Goal: Task Accomplishment & Management: Manage account settings

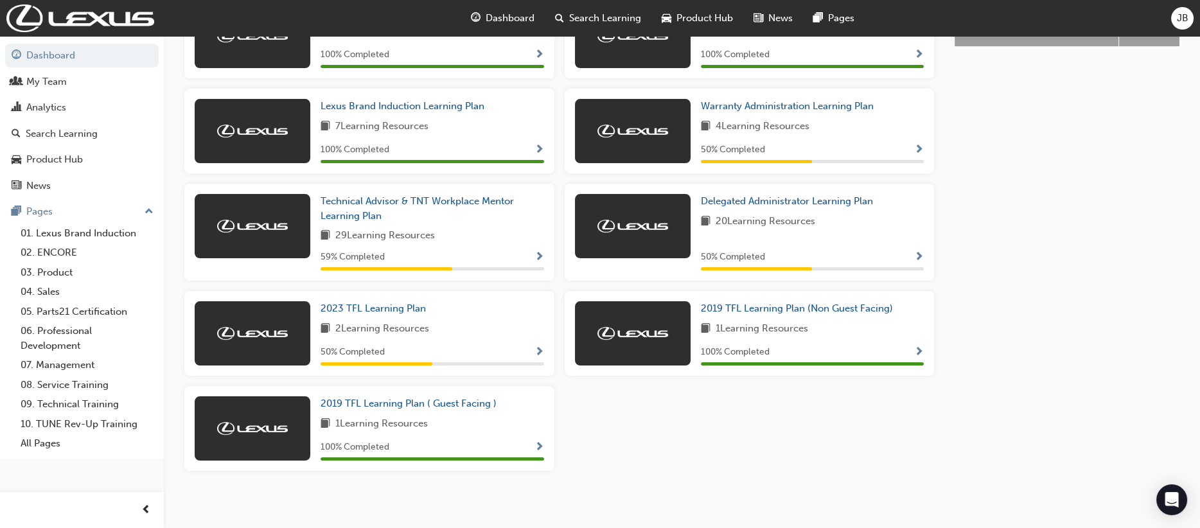
scroll to position [652, 0]
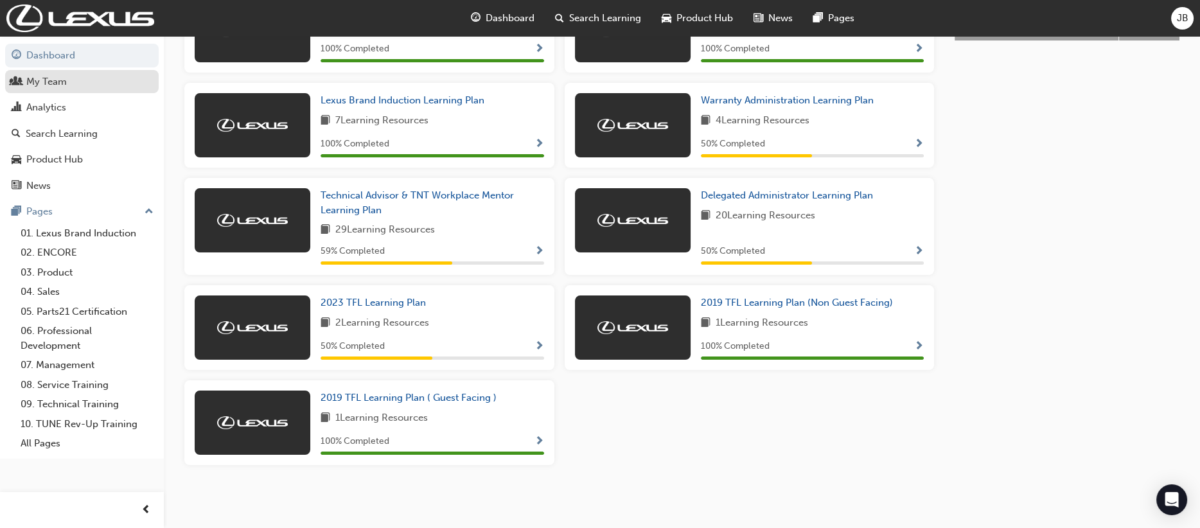
click at [57, 82] on div "My Team" at bounding box center [46, 82] width 40 height 15
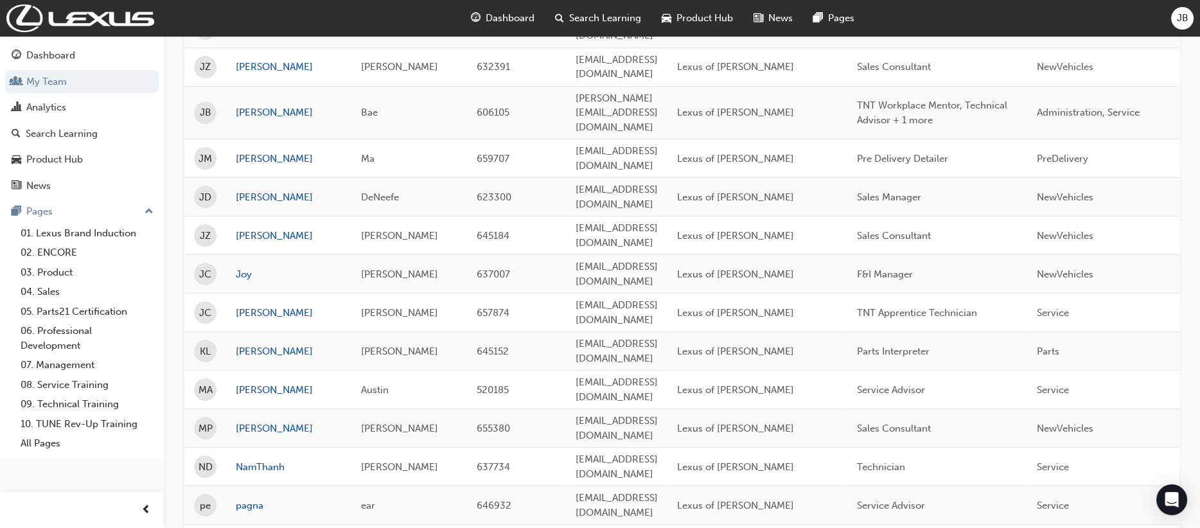
scroll to position [1503, 0]
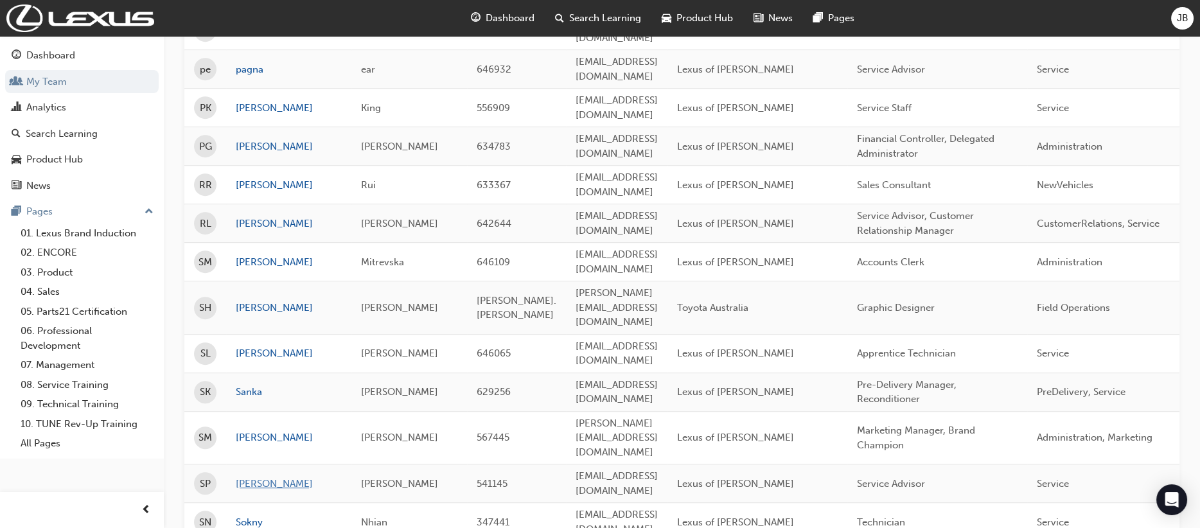
click at [256, 477] on link "[PERSON_NAME]" at bounding box center [289, 484] width 106 height 15
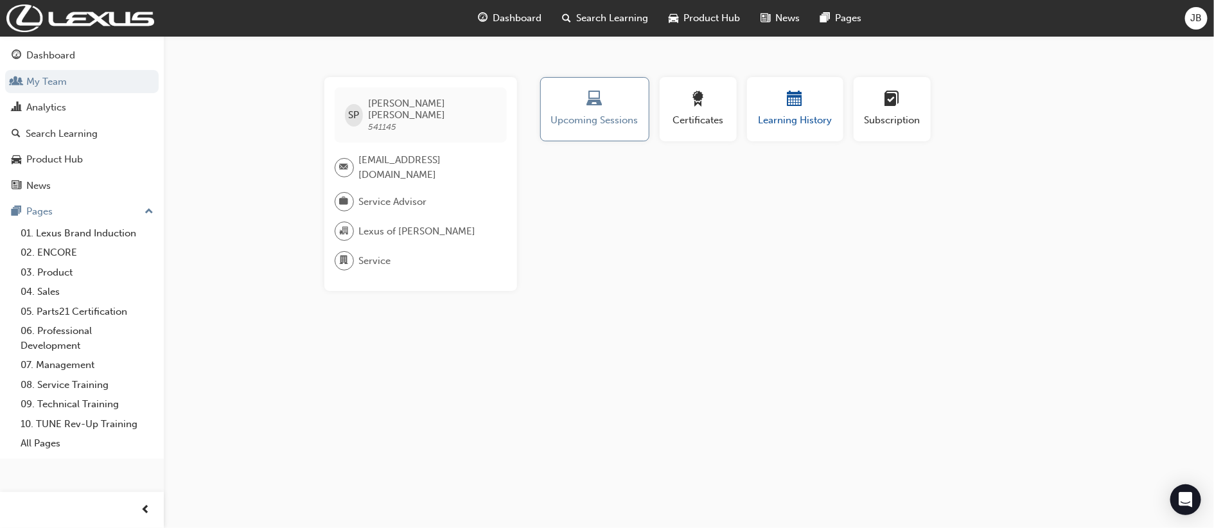
click at [795, 114] on span "Learning History" at bounding box center [795, 120] width 77 height 15
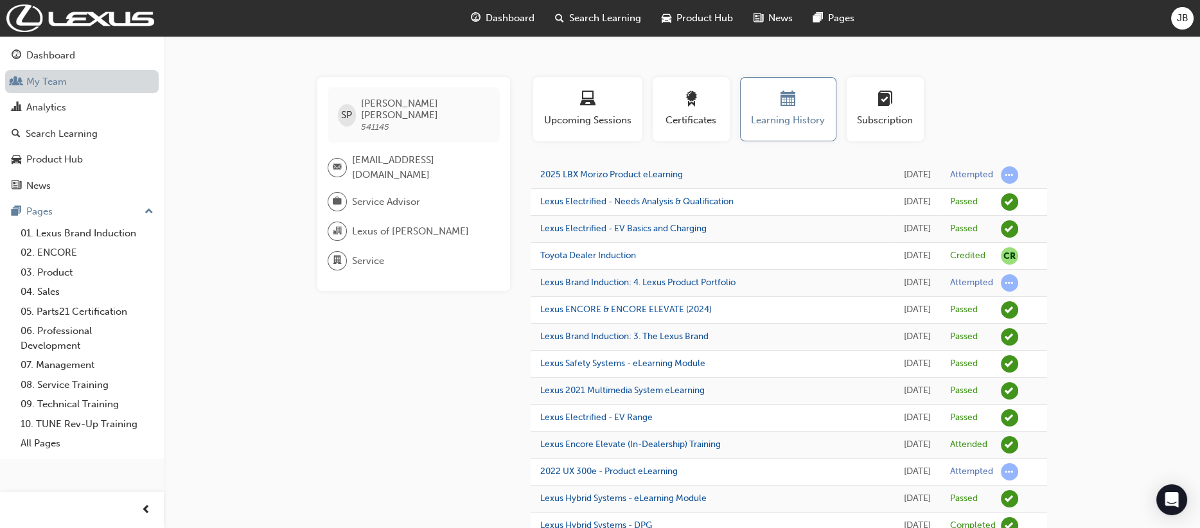
click at [77, 87] on link "My Team" at bounding box center [82, 82] width 154 height 24
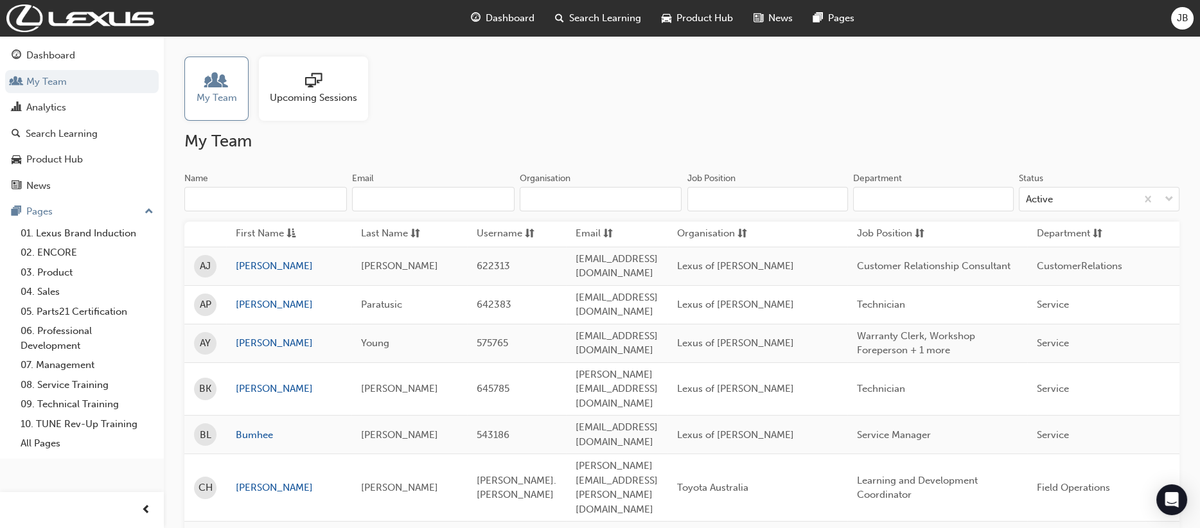
click at [591, 99] on div "My Team Upcoming Sessions" at bounding box center [681, 89] width 995 height 64
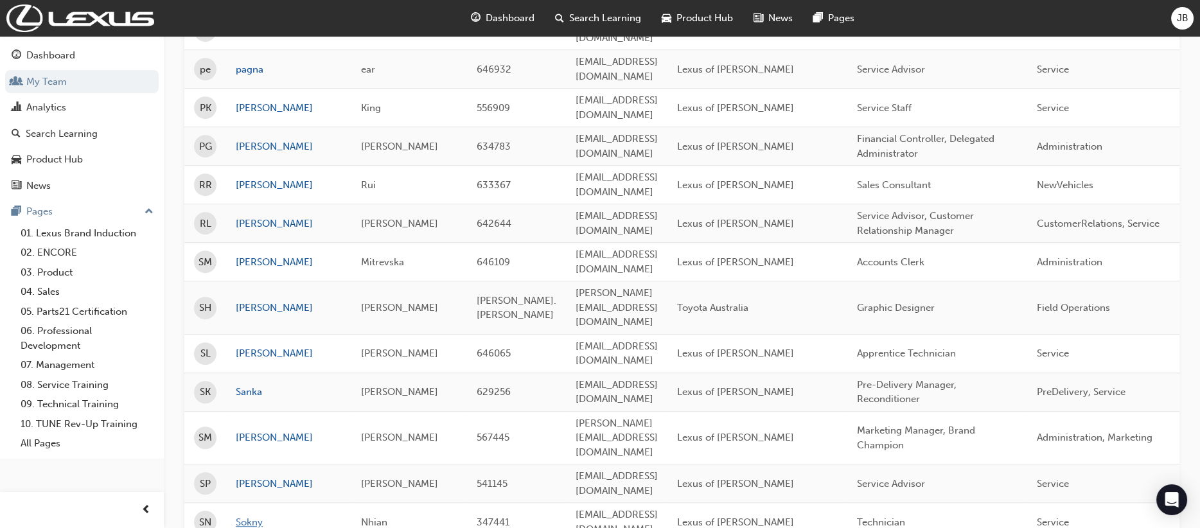
scroll to position [1245, 0]
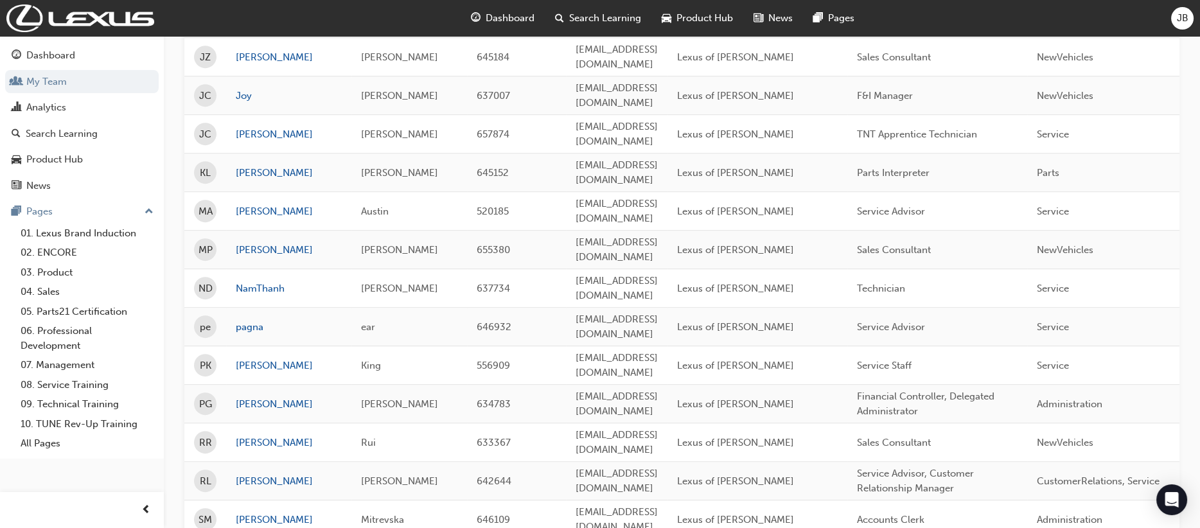
drag, startPoint x: 325, startPoint y: 335, endPoint x: 363, endPoint y: 336, distance: 37.9
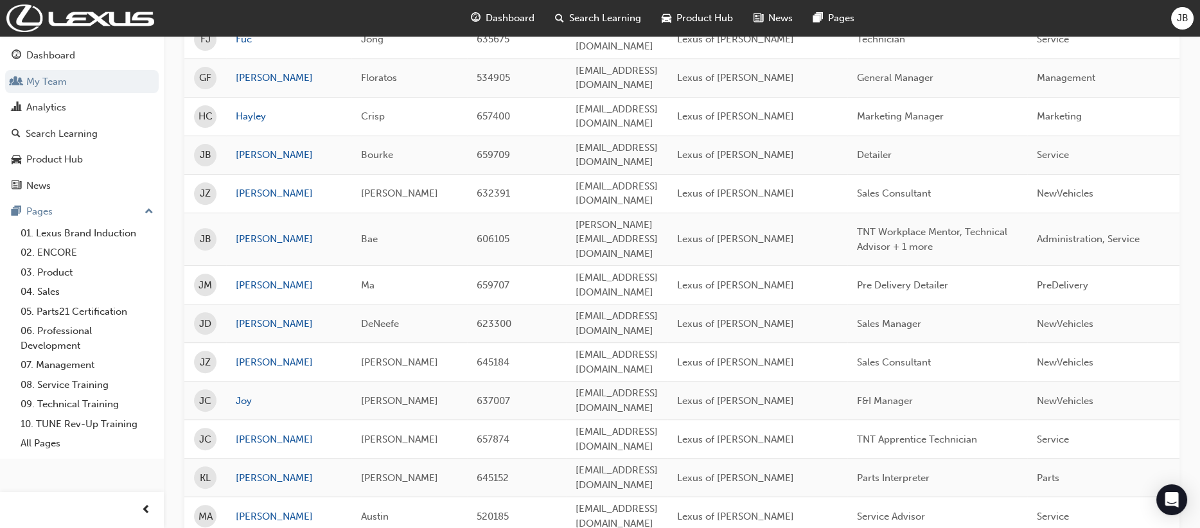
scroll to position [1028, 0]
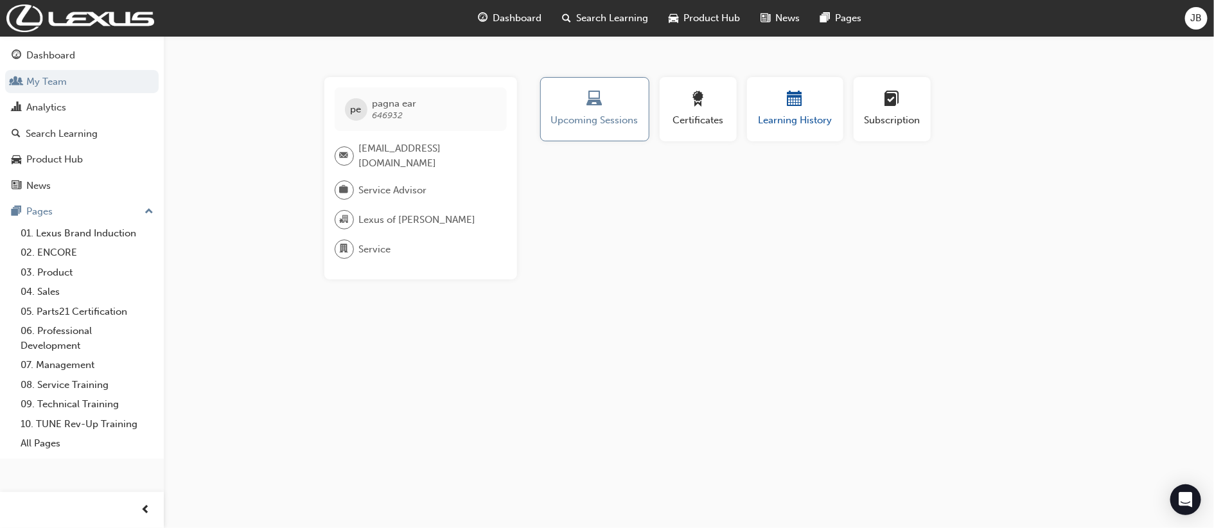
click at [789, 109] on span "calendar-icon" at bounding box center [795, 99] width 15 height 17
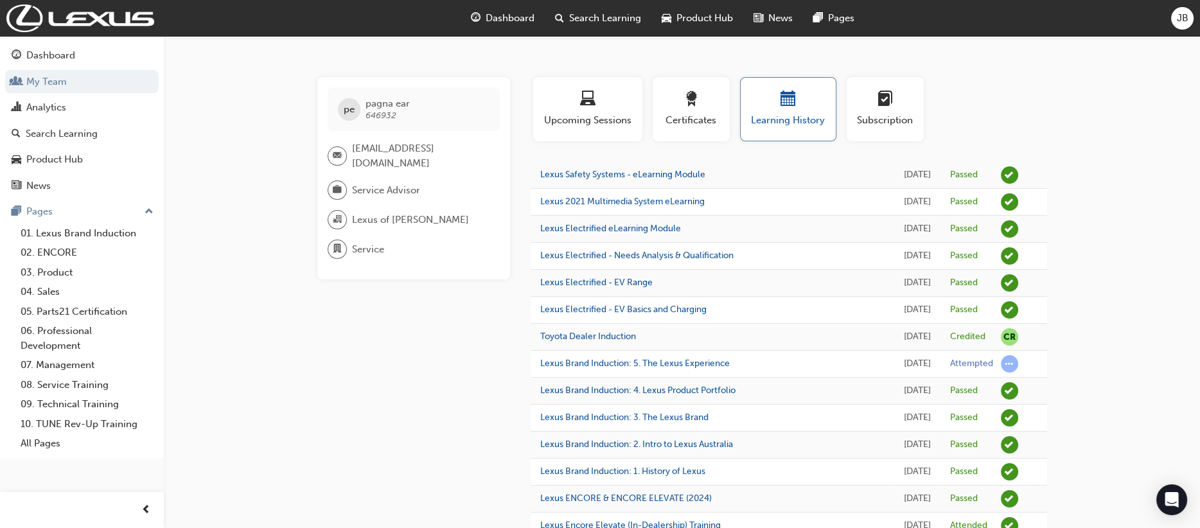
click at [788, 128] on button "Learning History" at bounding box center [788, 109] width 96 height 64
click at [59, 87] on link "My Team" at bounding box center [82, 82] width 154 height 24
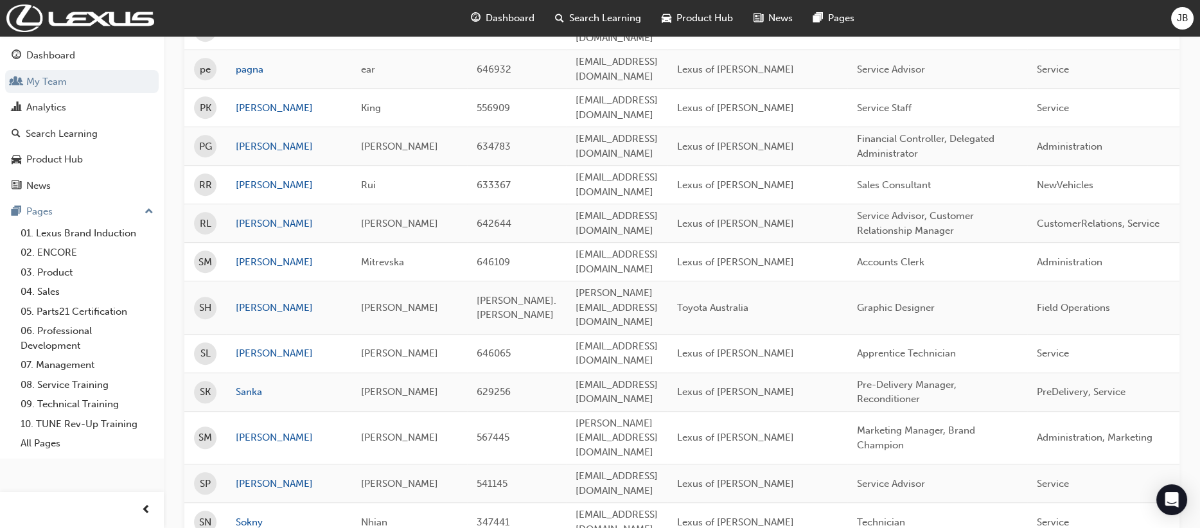
scroll to position [1245, 0]
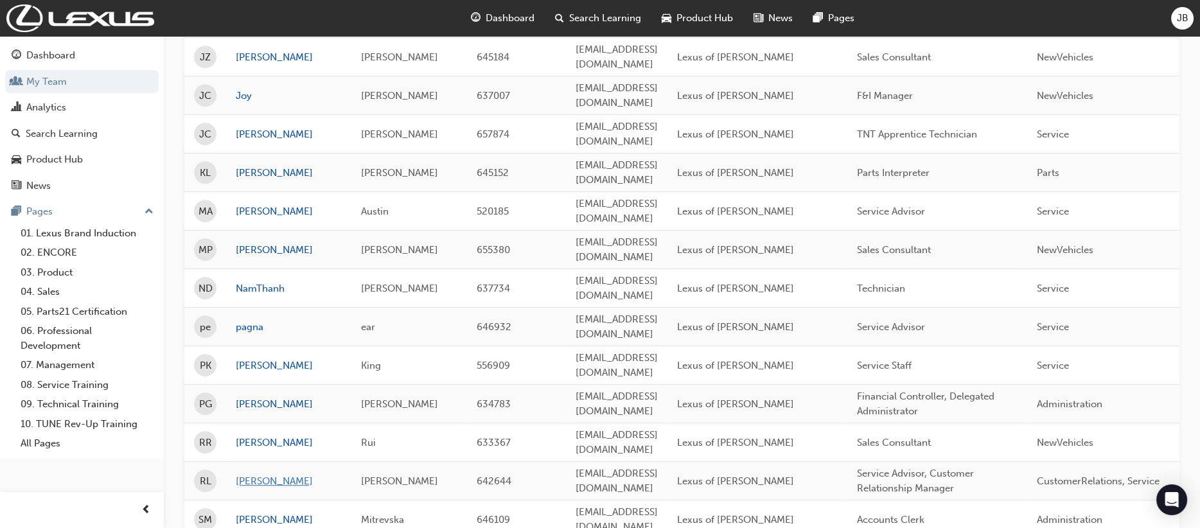
click at [249, 474] on link "[PERSON_NAME]" at bounding box center [289, 481] width 106 height 15
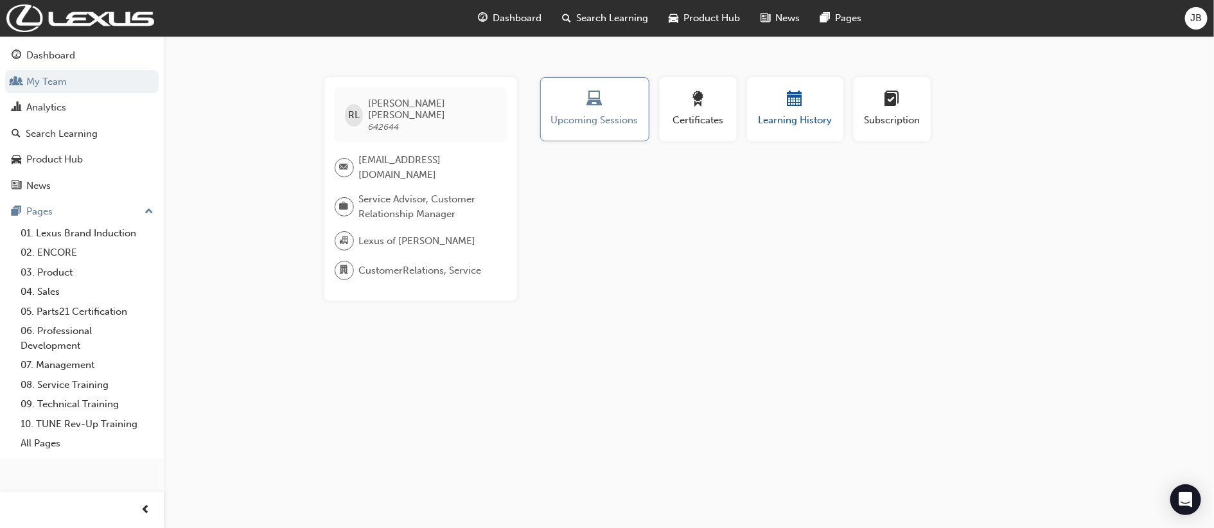
click at [802, 121] on span "Learning History" at bounding box center [795, 120] width 77 height 15
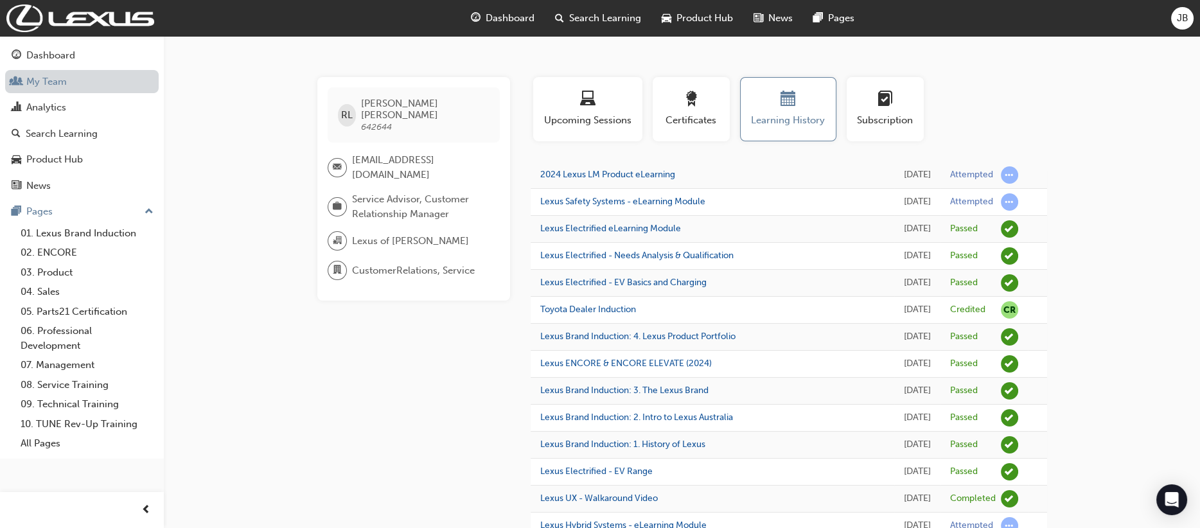
click at [38, 80] on link "My Team" at bounding box center [82, 82] width 154 height 24
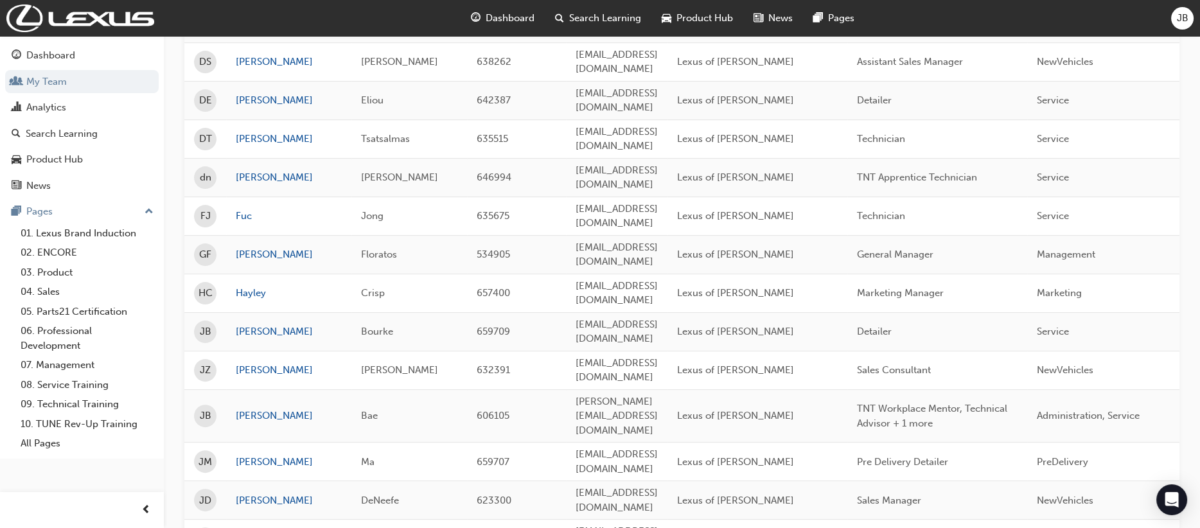
scroll to position [770, 0]
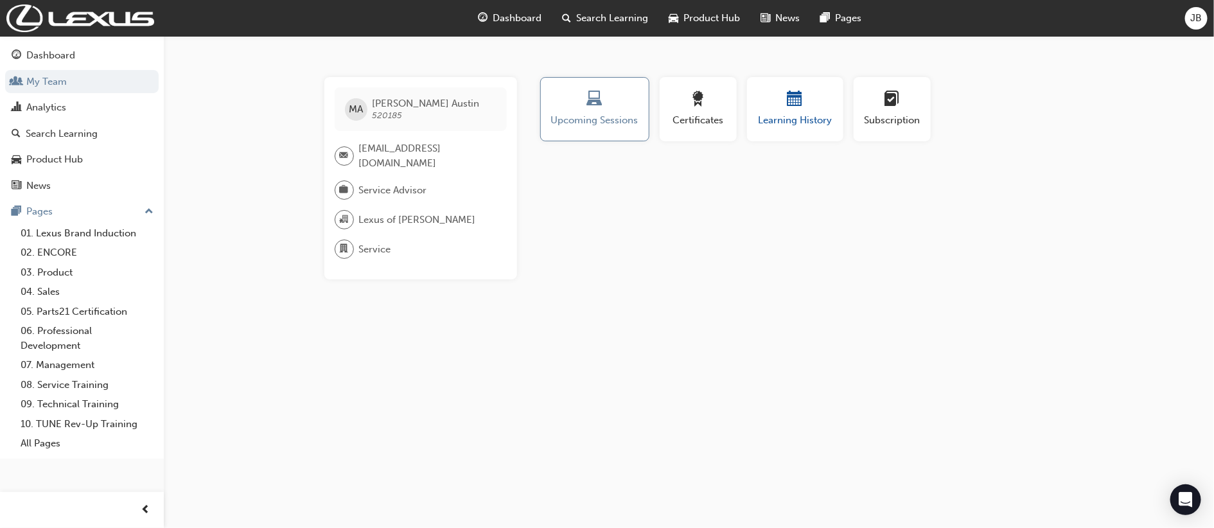
click at [788, 107] on span "calendar-icon" at bounding box center [795, 99] width 15 height 17
